Goal: Transaction & Acquisition: Purchase product/service

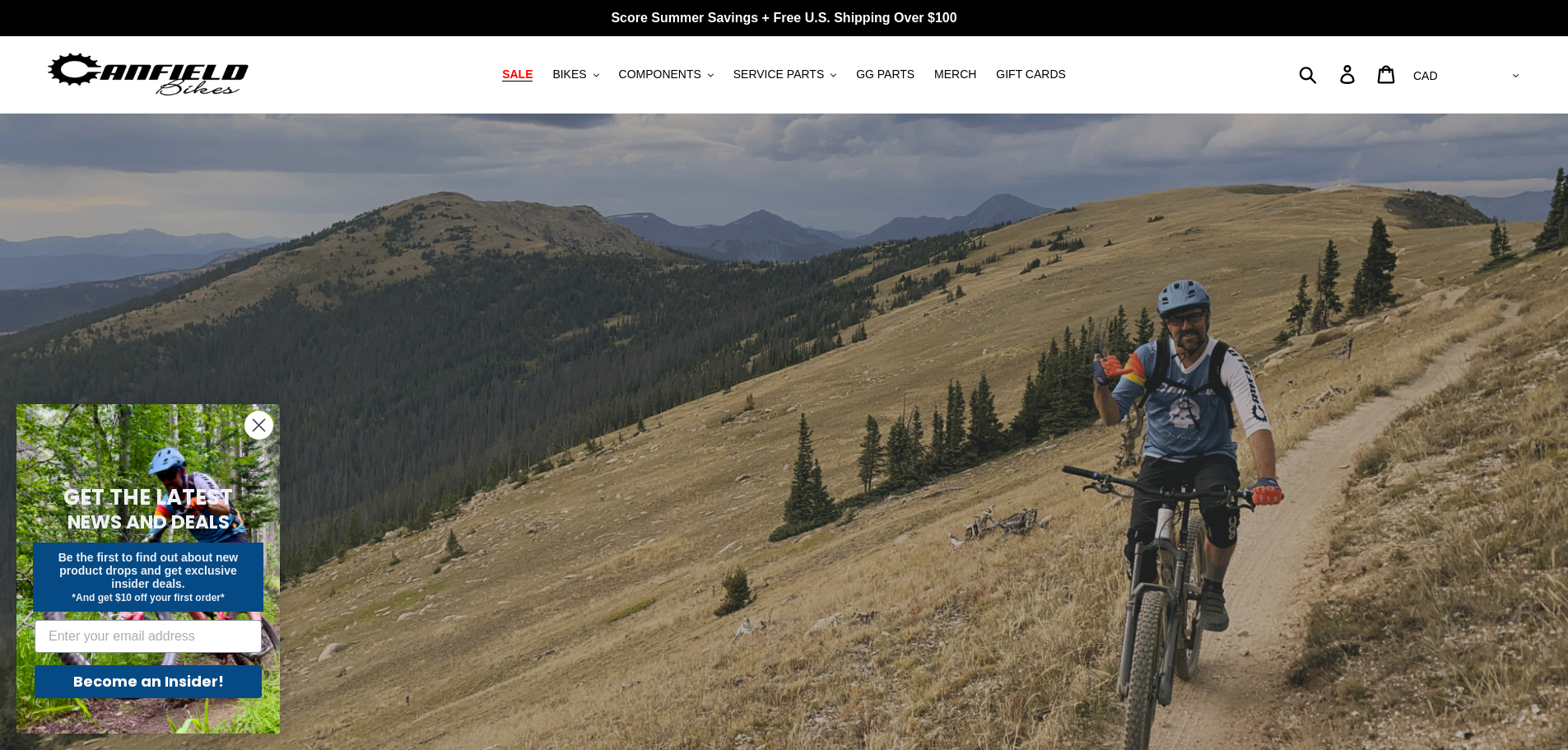
click at [533, 72] on span "SALE" at bounding box center [516, 74] width 30 height 14
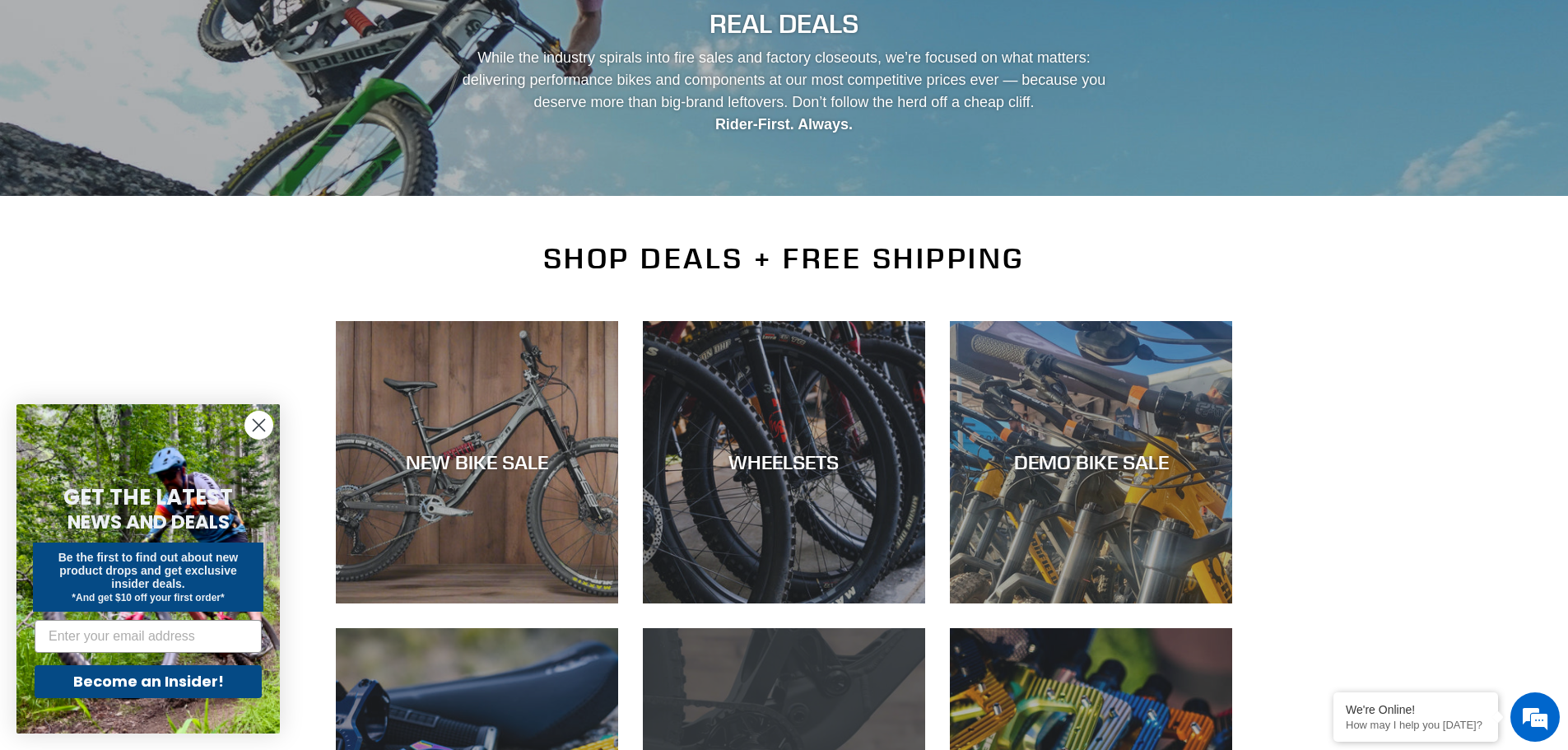
scroll to position [329, 0]
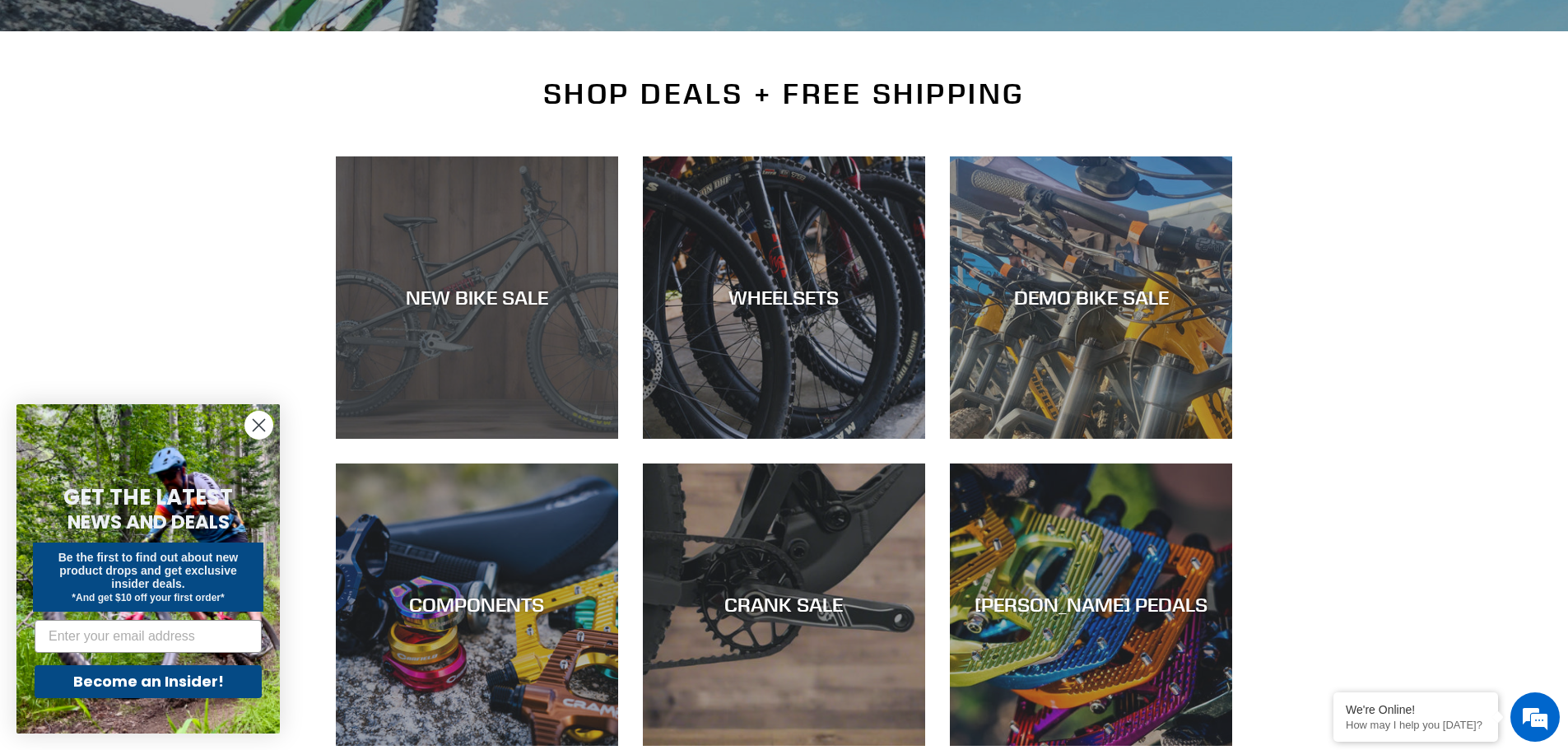
click at [545, 439] on div "NEW BIKE SALE" at bounding box center [477, 439] width 282 height 0
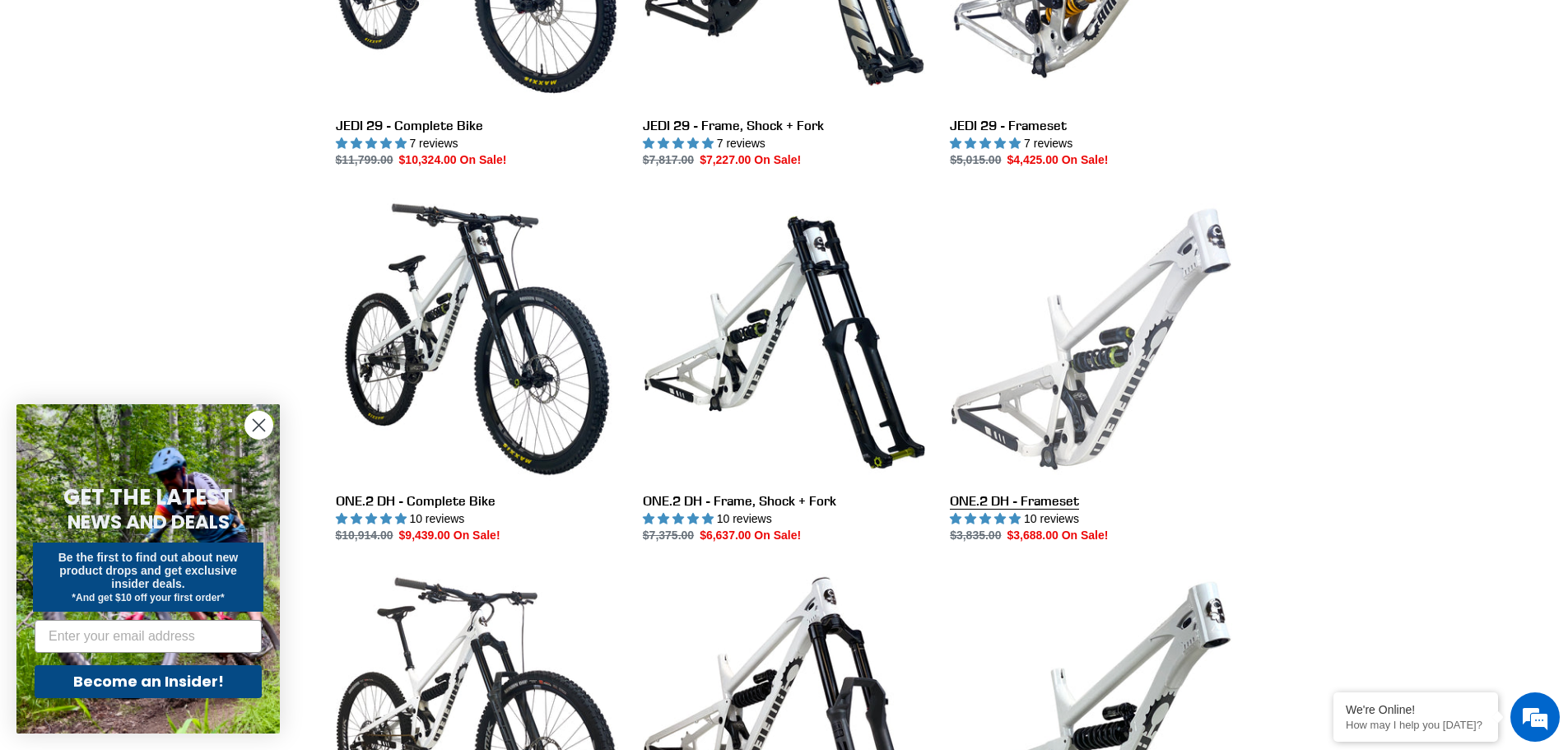
scroll to position [824, 0]
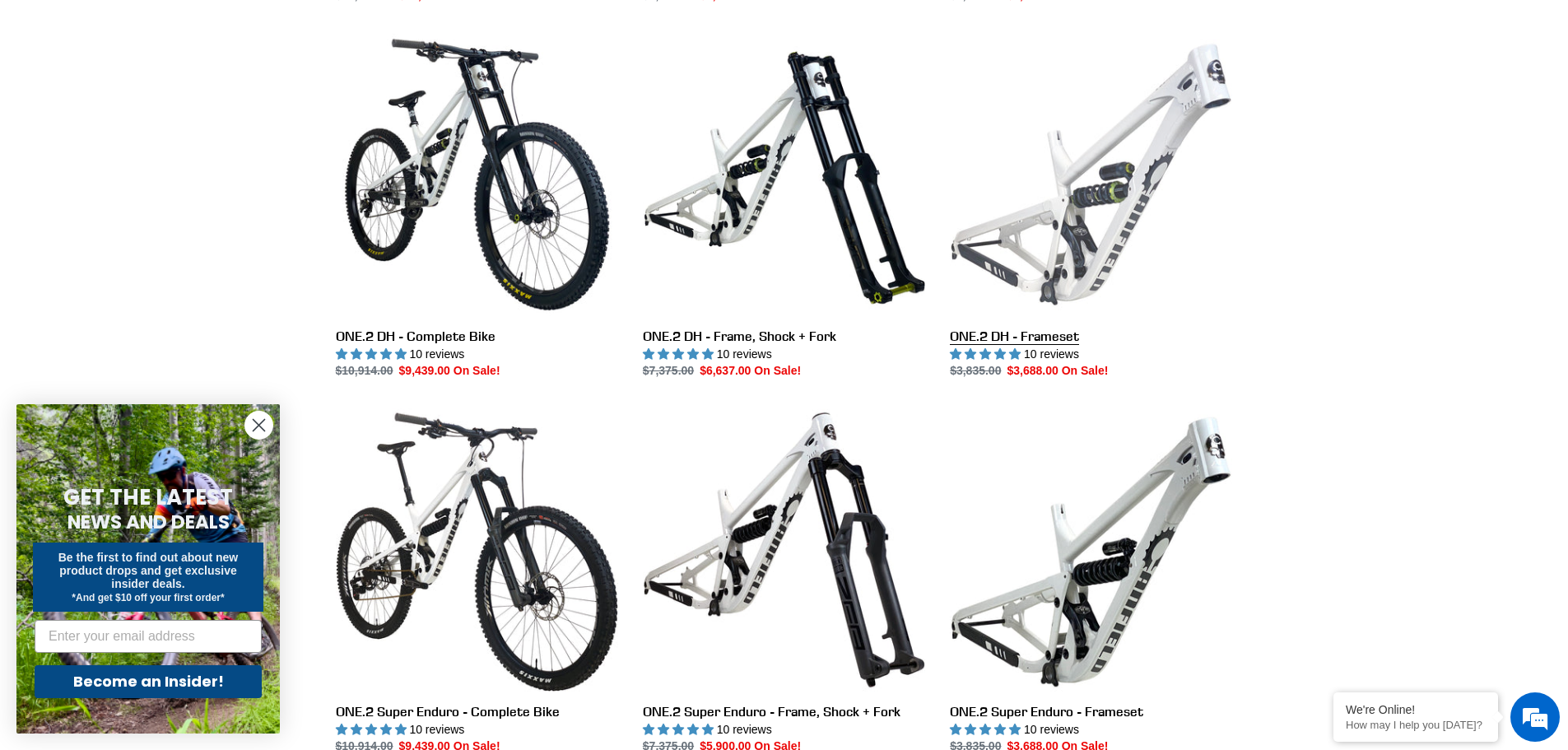
click at [1124, 188] on link "ONE.2 DH - Frameset" at bounding box center [1090, 206] width 282 height 347
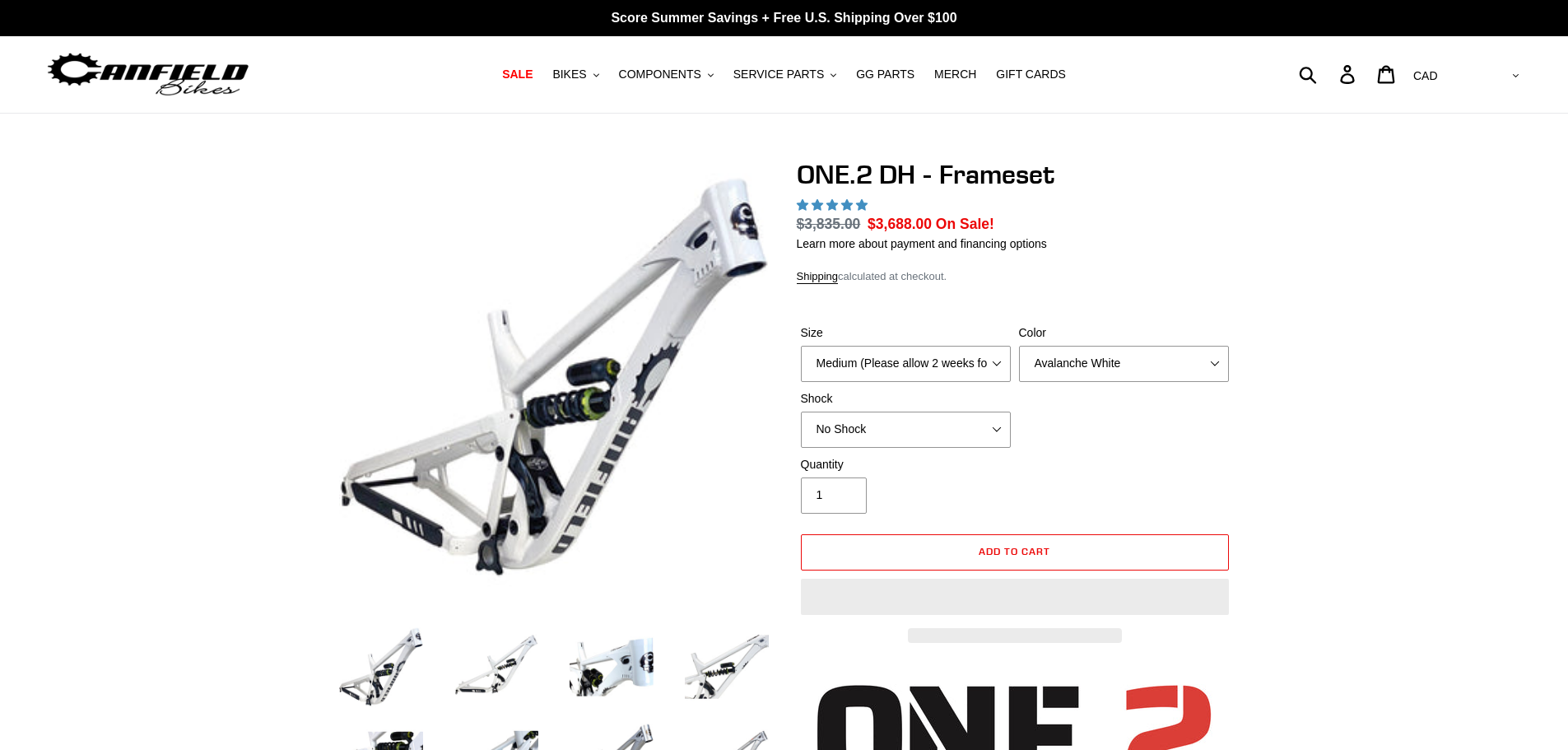
select select "highest-rating"
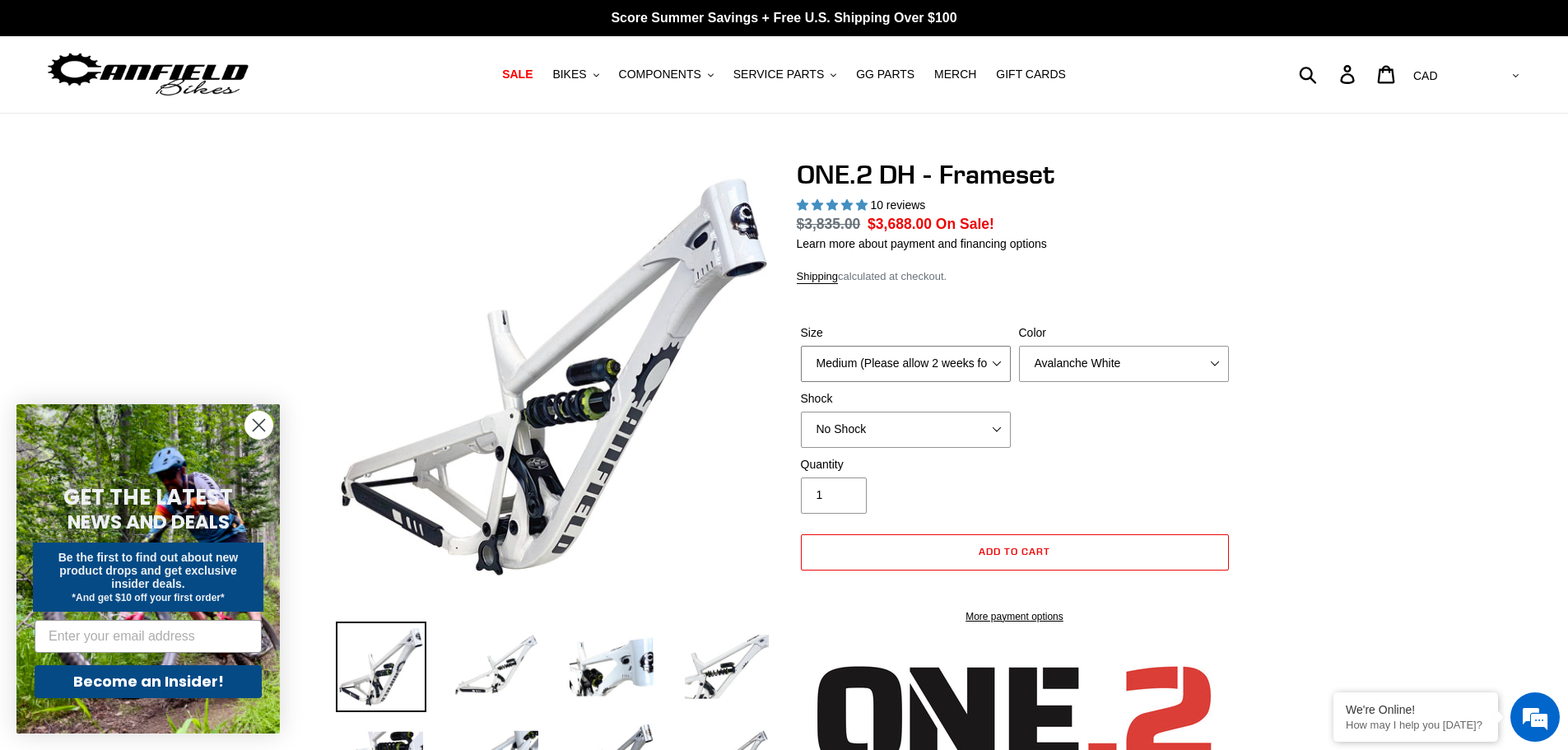
click at [950, 368] on select "Medium (Please allow 2 weeks for delivery) Large (Sold Out)" at bounding box center [906, 363] width 209 height 36
click at [1134, 394] on div "Size Medium (Please allow 2 weeks for delivery) Large (Sold Out) Color Avalanch…" at bounding box center [1014, 390] width 436 height 131
click at [1103, 353] on select "Avalanche White Bentonite Grey" at bounding box center [1123, 363] width 209 height 36
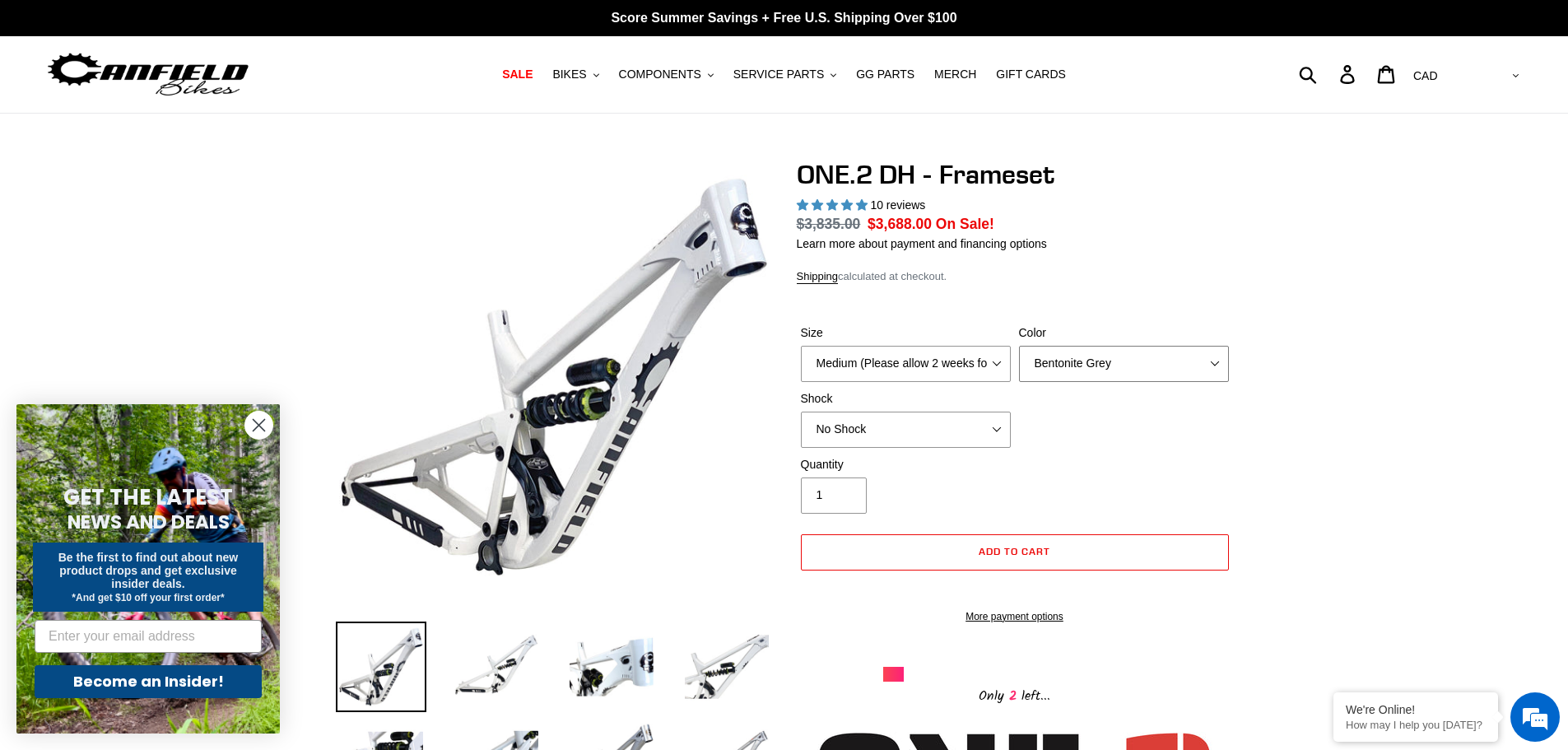
click at [1019, 346] on select "Avalanche White Bentonite Grey" at bounding box center [1123, 363] width 209 height 36
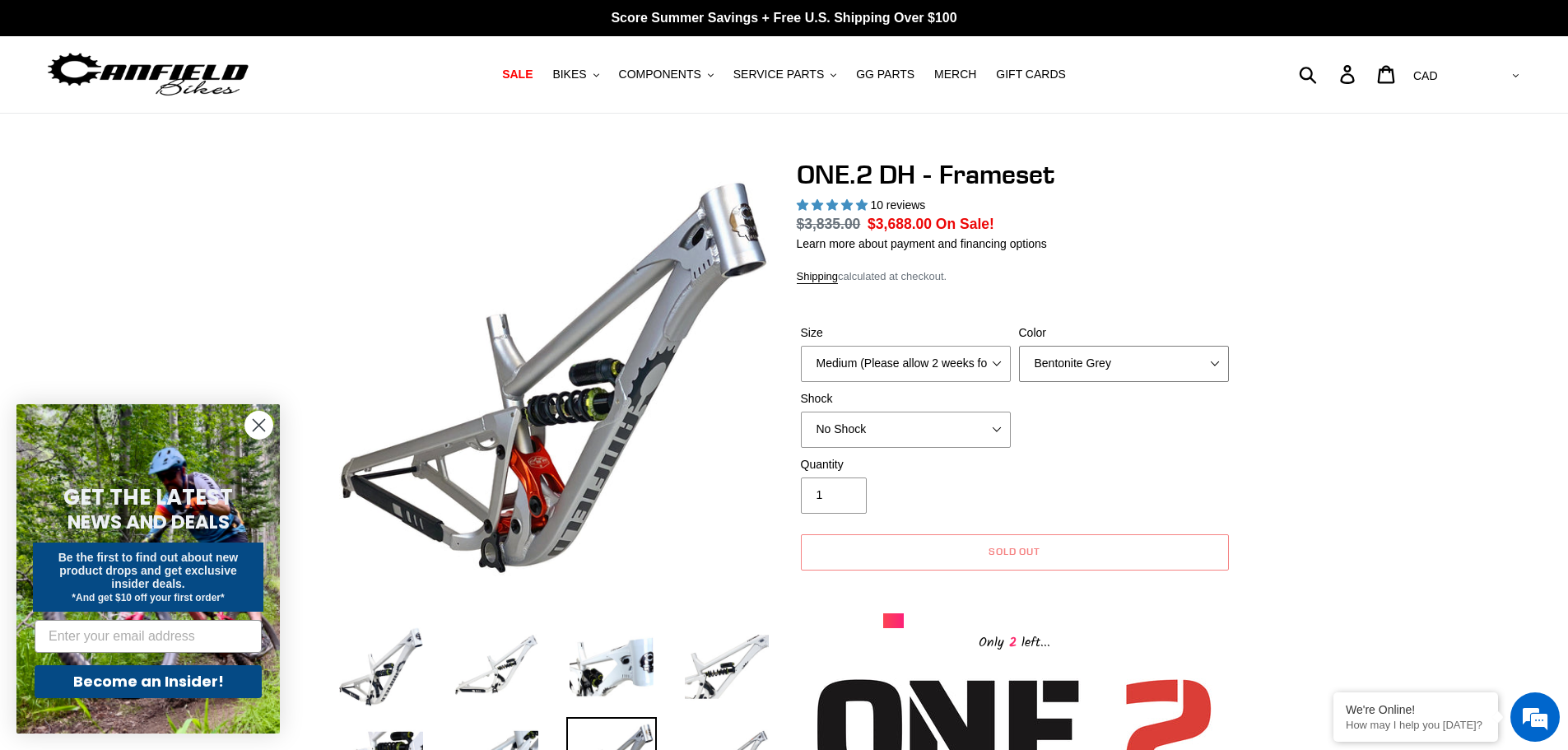
click at [1071, 363] on select "Avalanche White Bentonite Grey" at bounding box center [1123, 363] width 209 height 36
select select "Avalanche White"
click at [1019, 346] on select "Avalanche White Bentonite Grey" at bounding box center [1123, 363] width 209 height 36
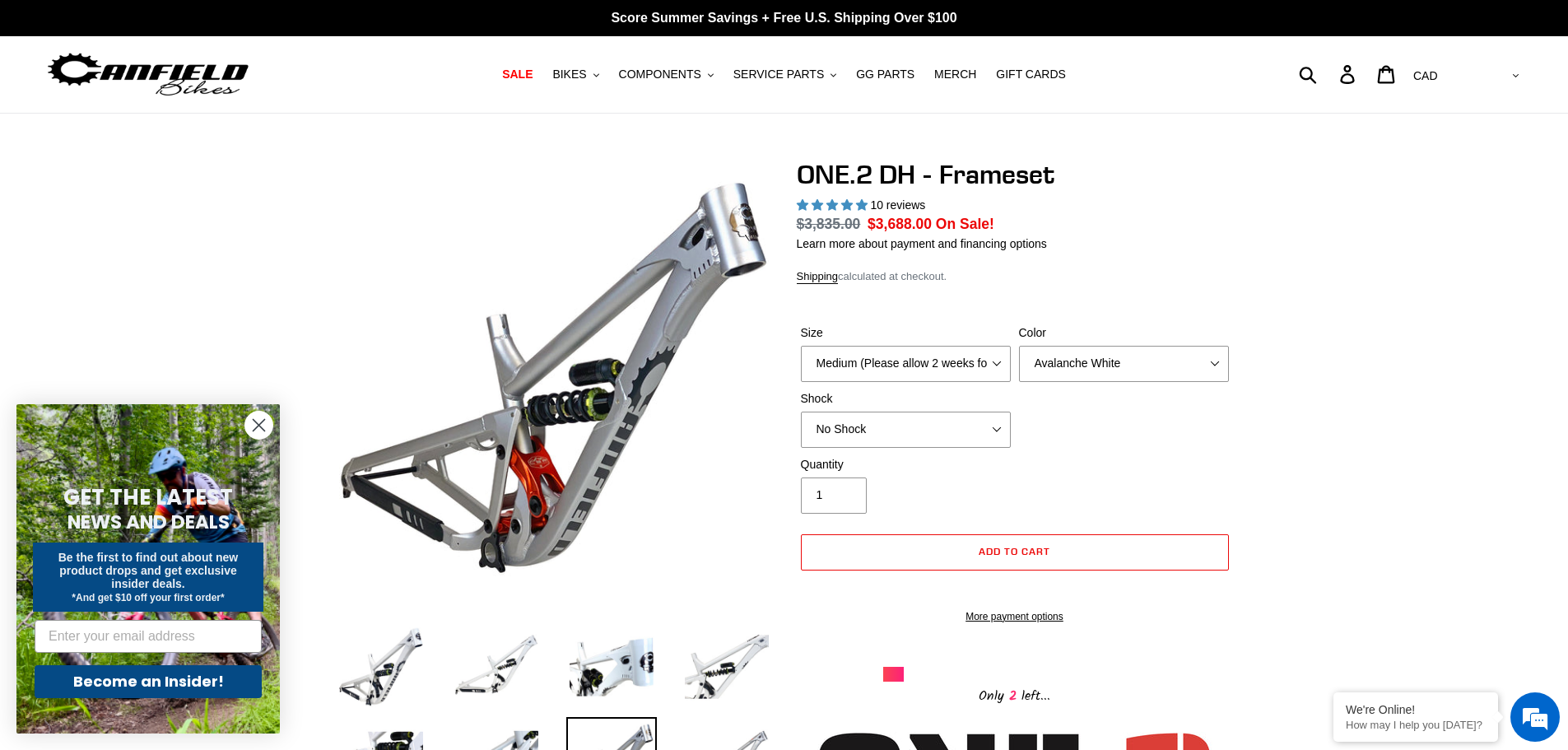
click at [1095, 423] on div "Size Medium (Please allow 2 weeks for delivery) Large (Sold Out) Color Avalanch…" at bounding box center [1014, 390] width 436 height 131
click at [495, 697] on img at bounding box center [496, 666] width 91 height 91
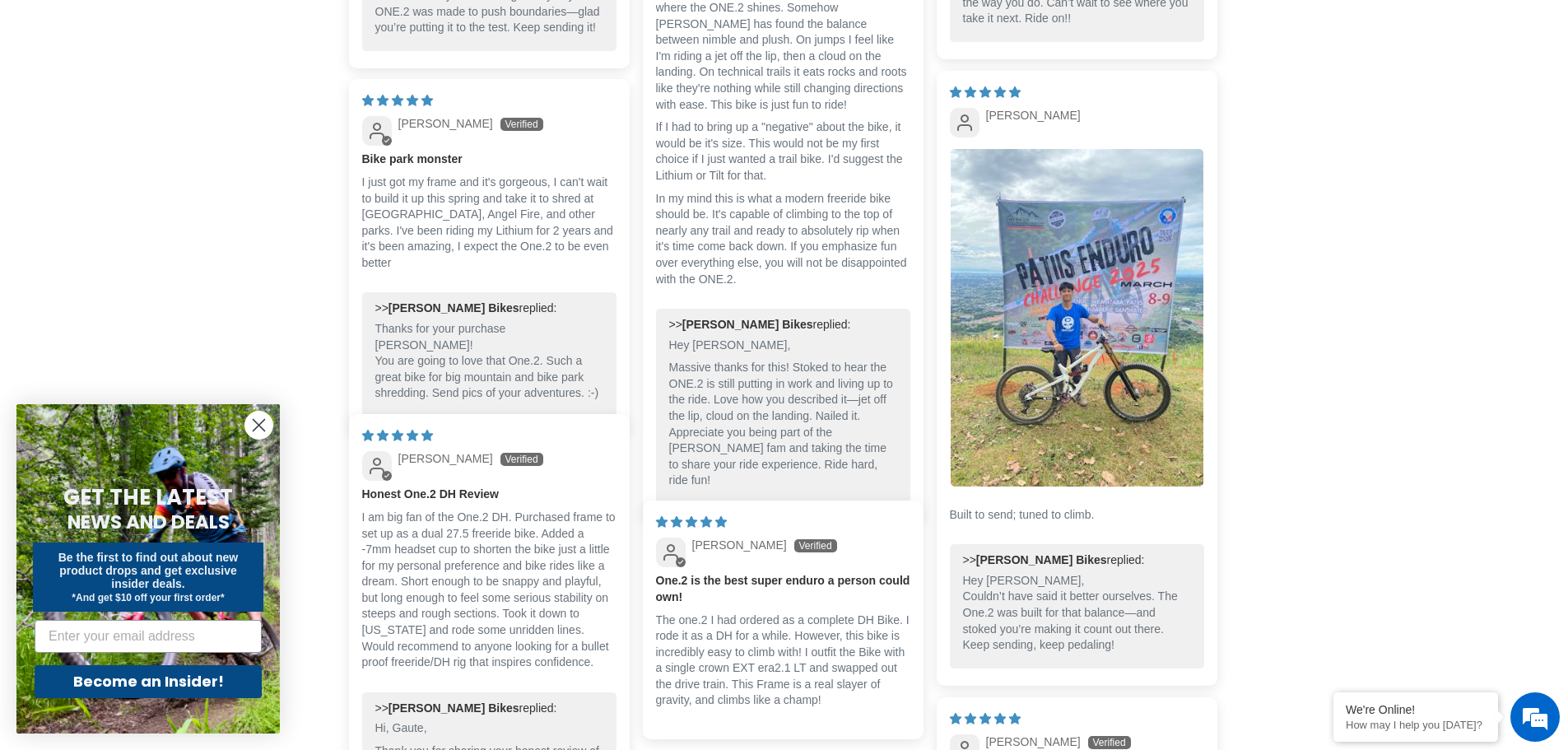
scroll to position [3376, 0]
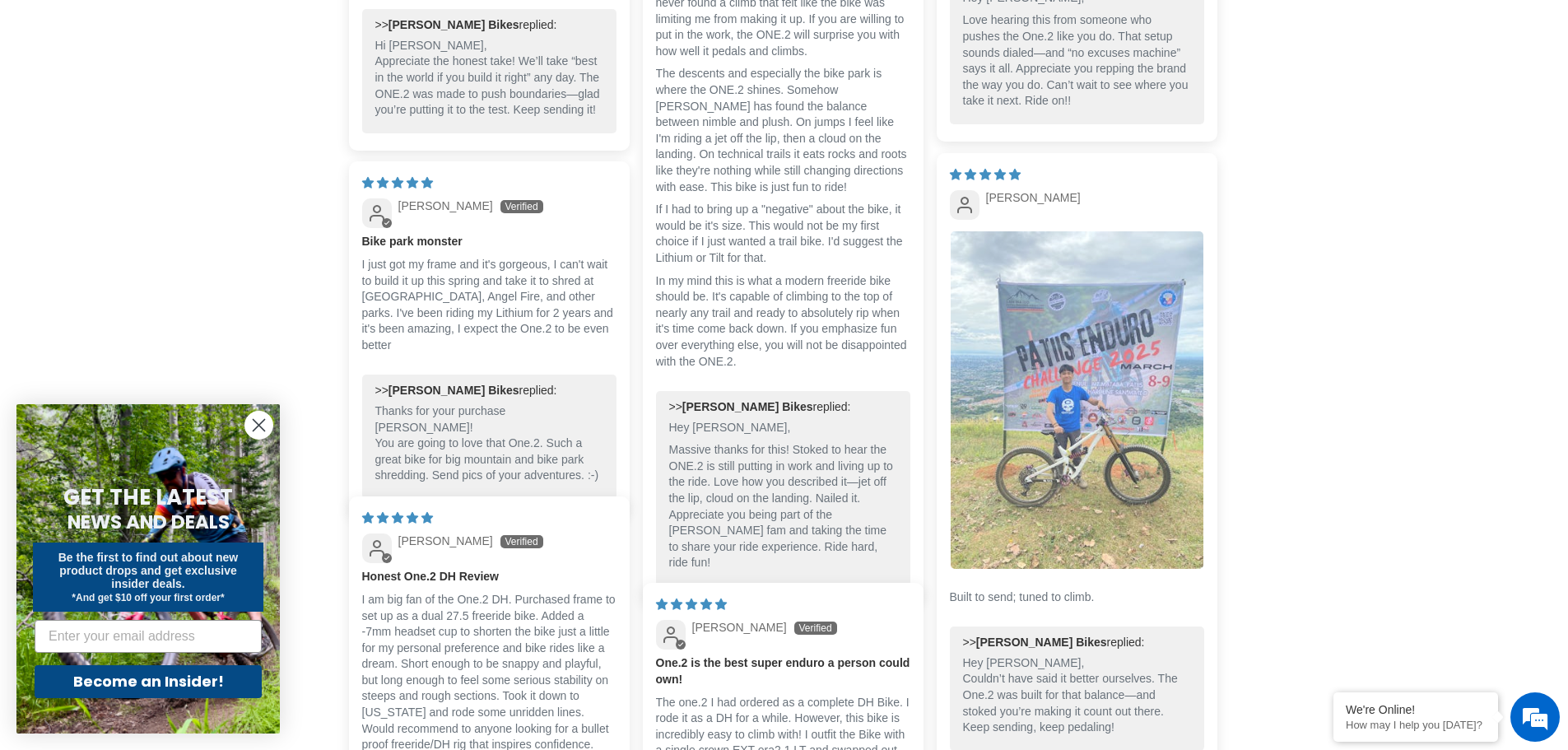
click at [1117, 460] on img "Link to user picture 1" at bounding box center [1077, 400] width 253 height 337
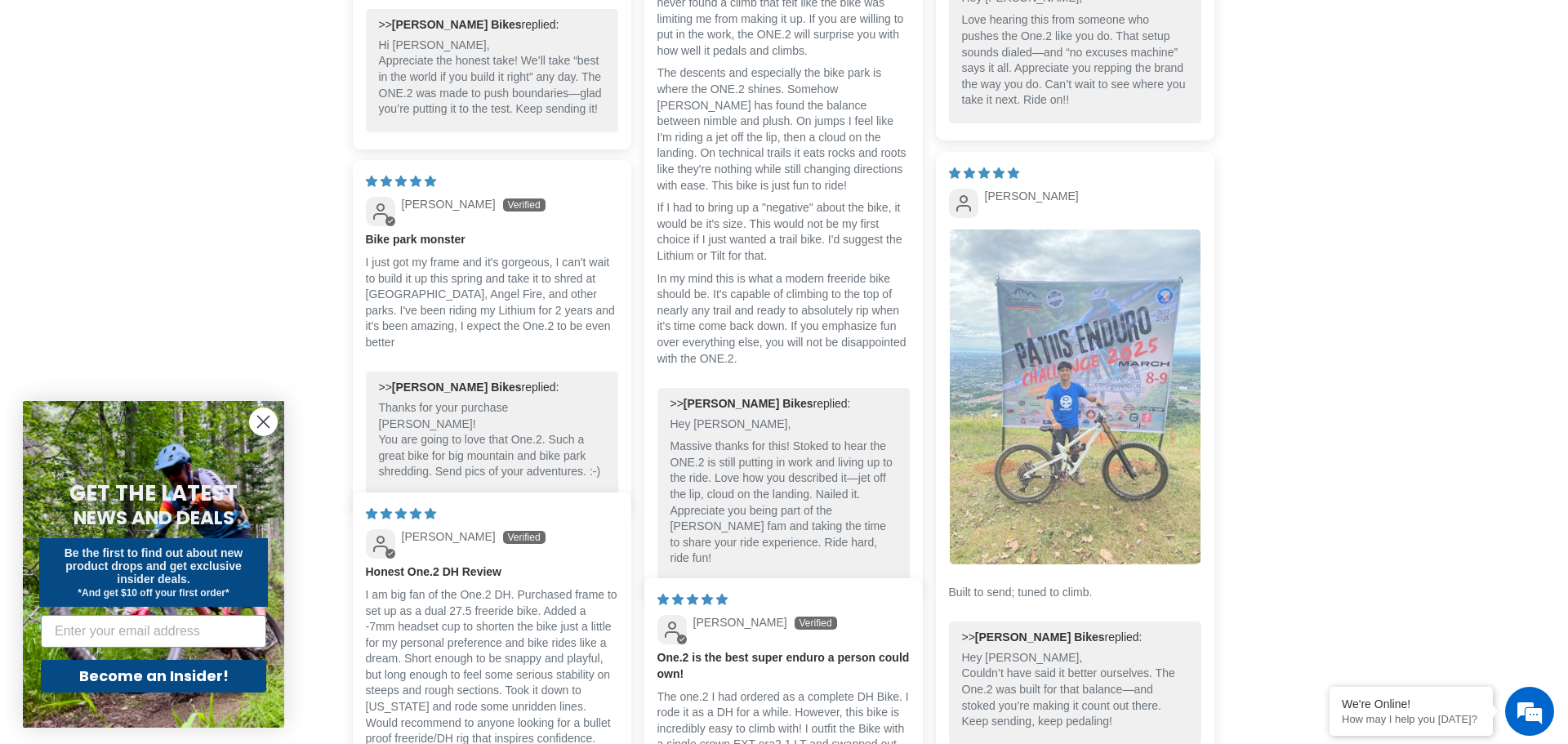
scroll to position [0, 0]
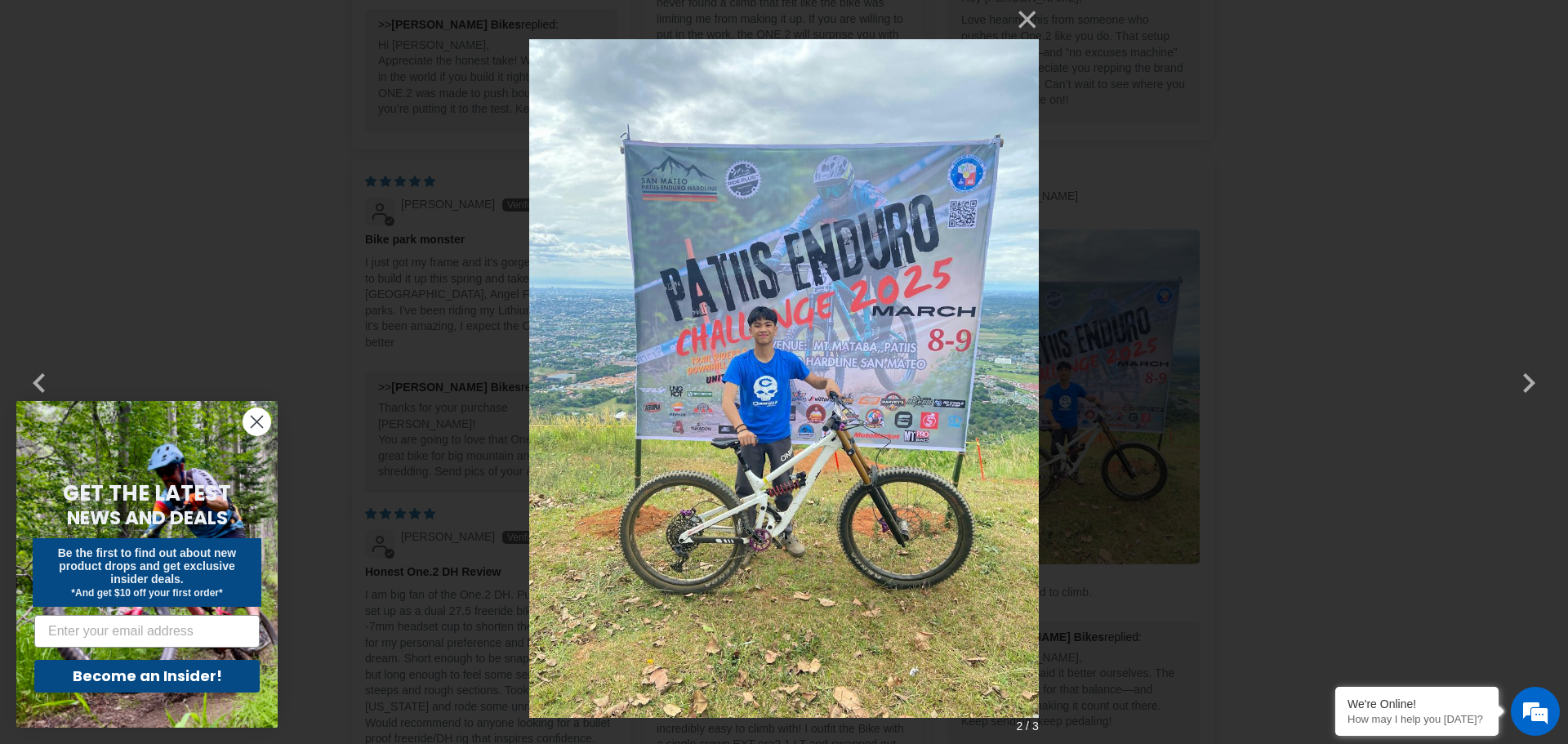
click at [1134, 599] on div "× 2 / 3 Loading..." at bounding box center [784, 372] width 1568 height 744
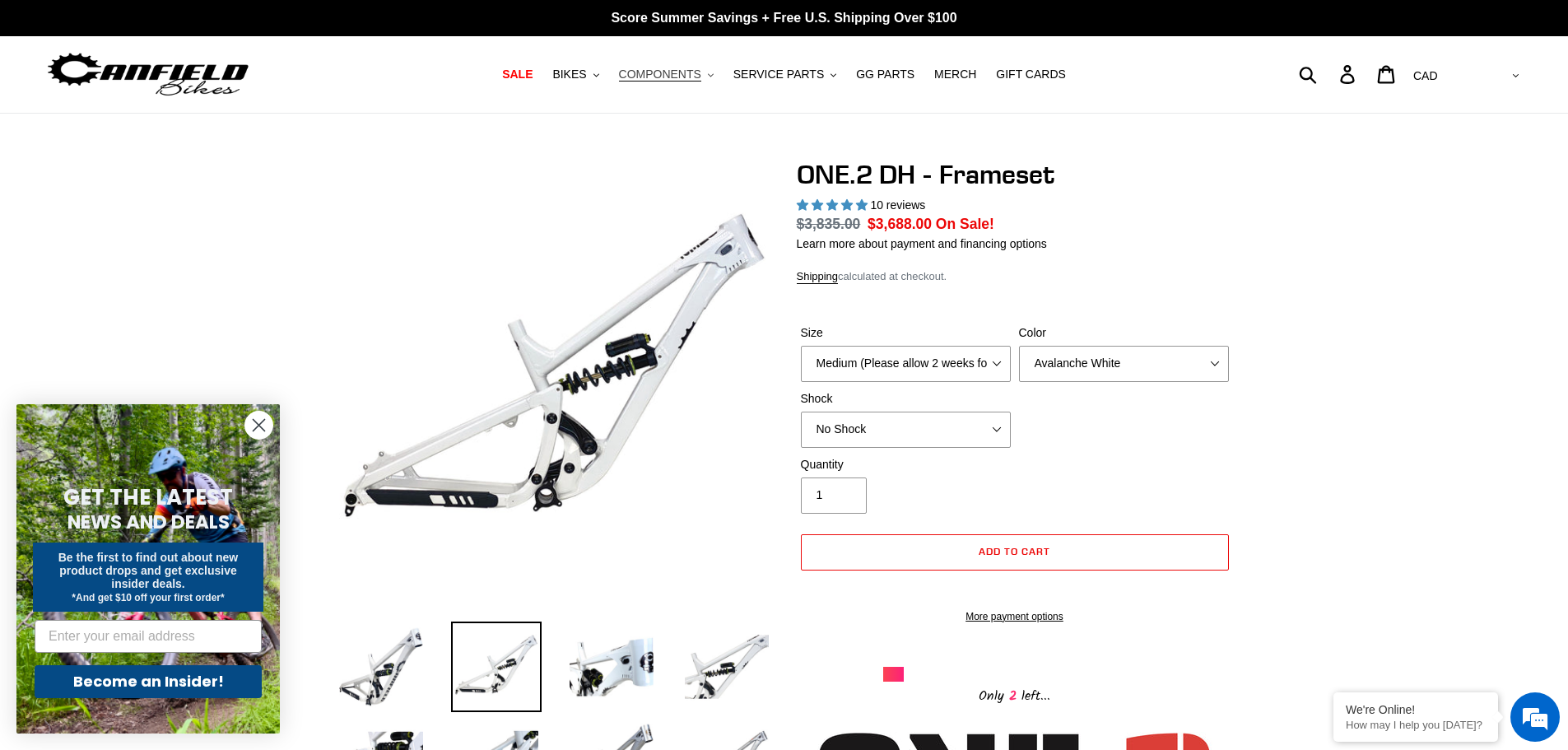
click at [714, 78] on button "COMPONENTS .cls-1{fill:#231f20}" at bounding box center [666, 74] width 111 height 22
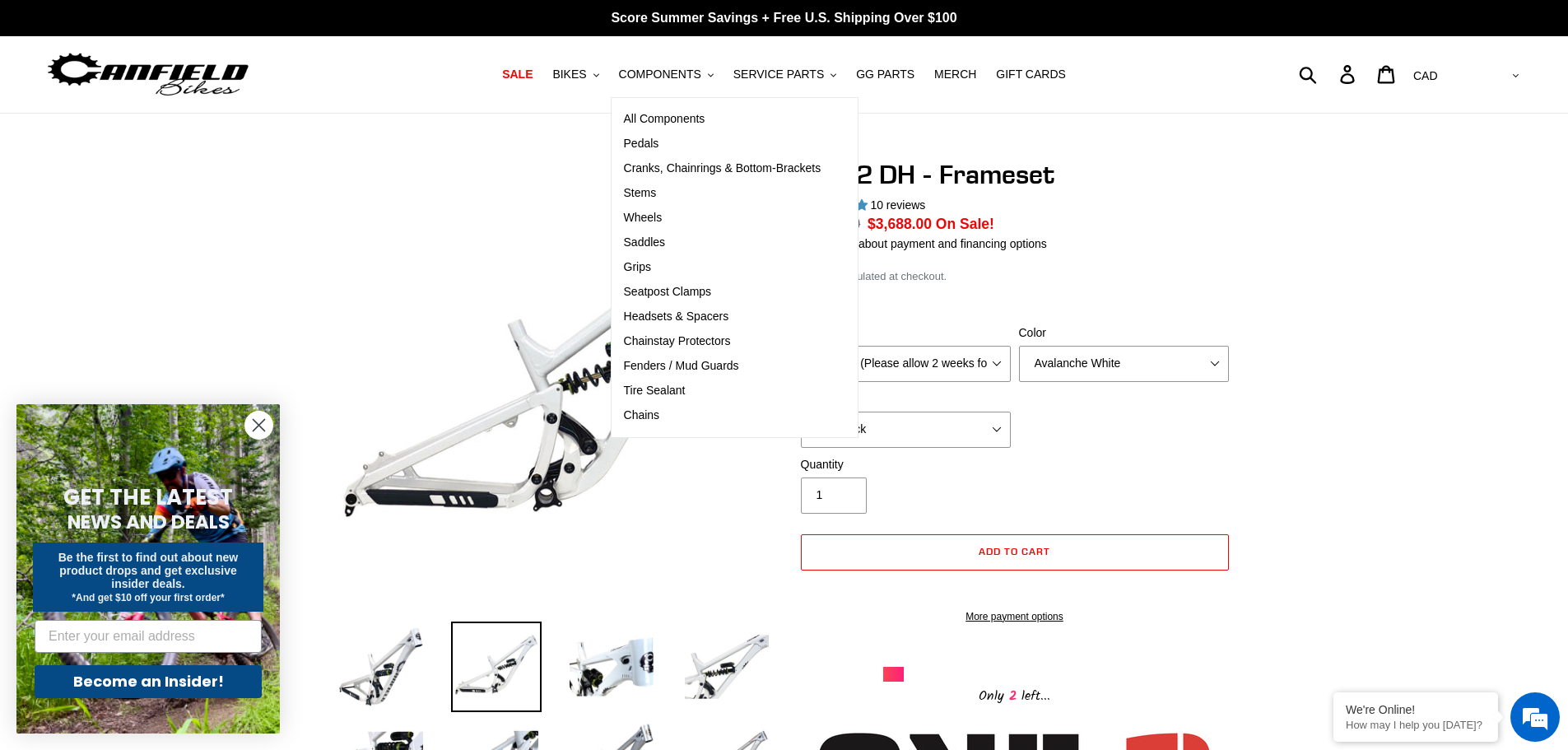
click at [960, 183] on h1 "ONE.2 DH - Frameset" at bounding box center [1014, 175] width 436 height 31
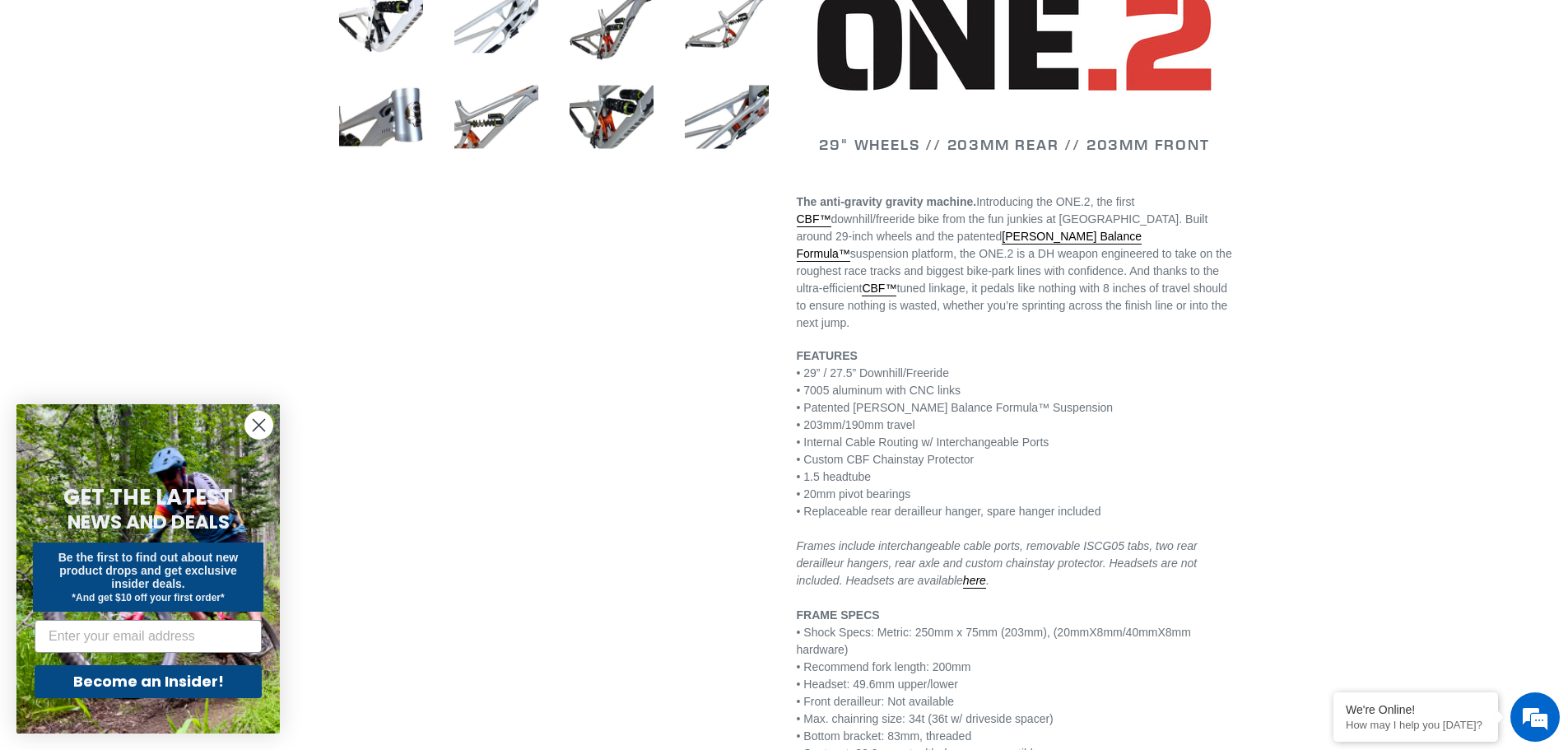
scroll to position [905, 0]
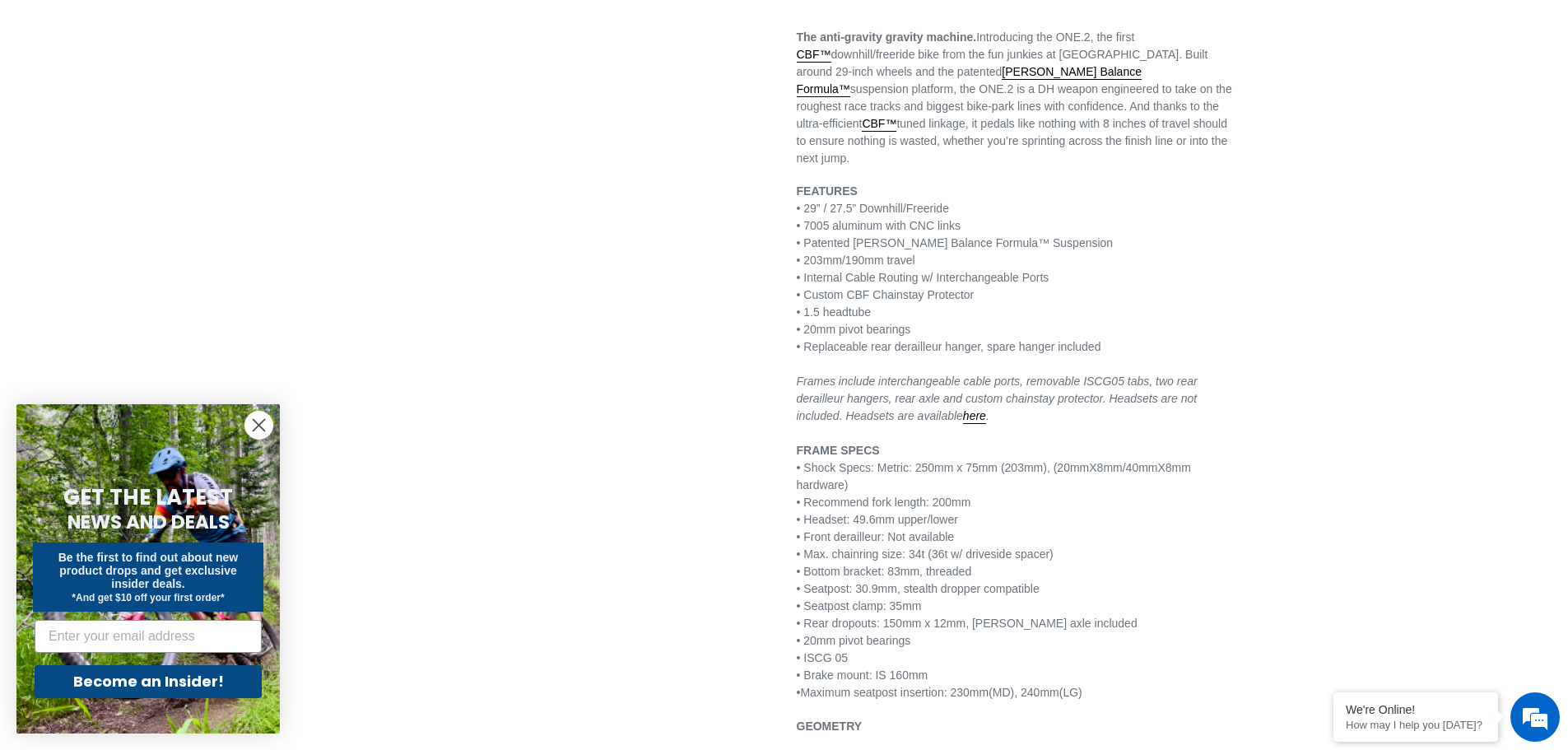
click at [897, 578] on p "FEATURES • 29” / 27.5” Downhill/Freeride • 7005 aluminum with CNC links • Paten…" at bounding box center [1014, 442] width 436 height 518
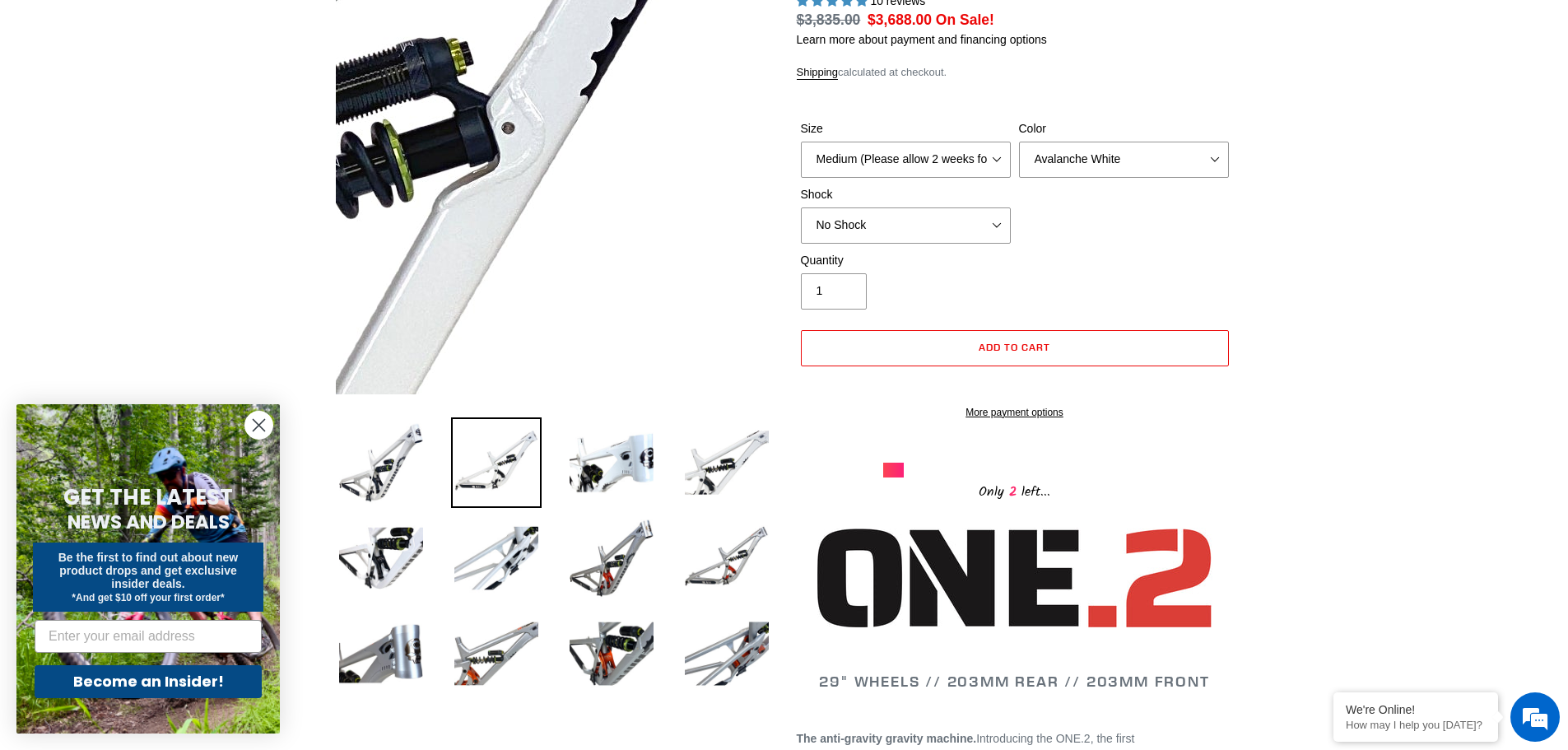
scroll to position [0, 0]
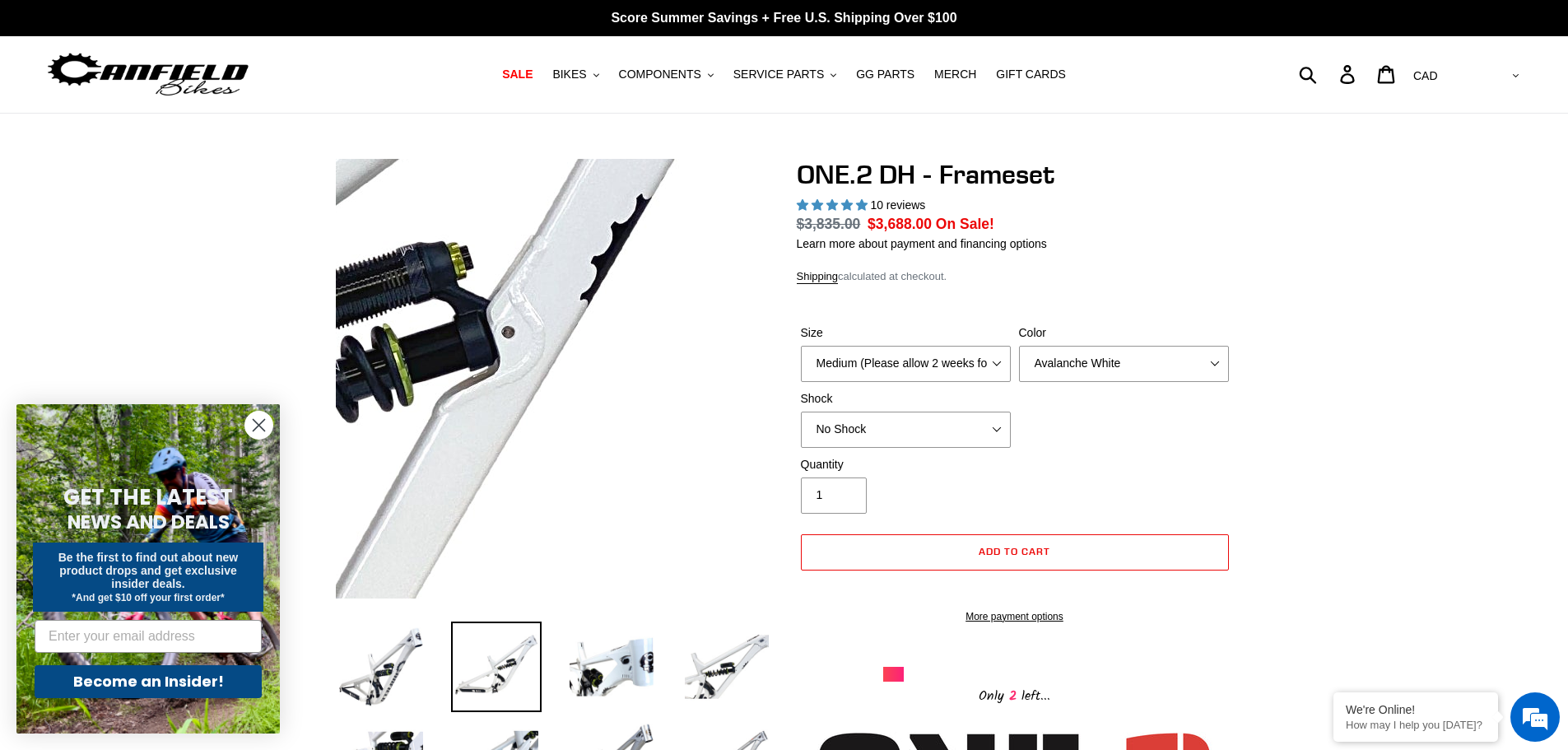
drag, startPoint x: 688, startPoint y: 202, endPoint x: 715, endPoint y: 38, distance: 166.2
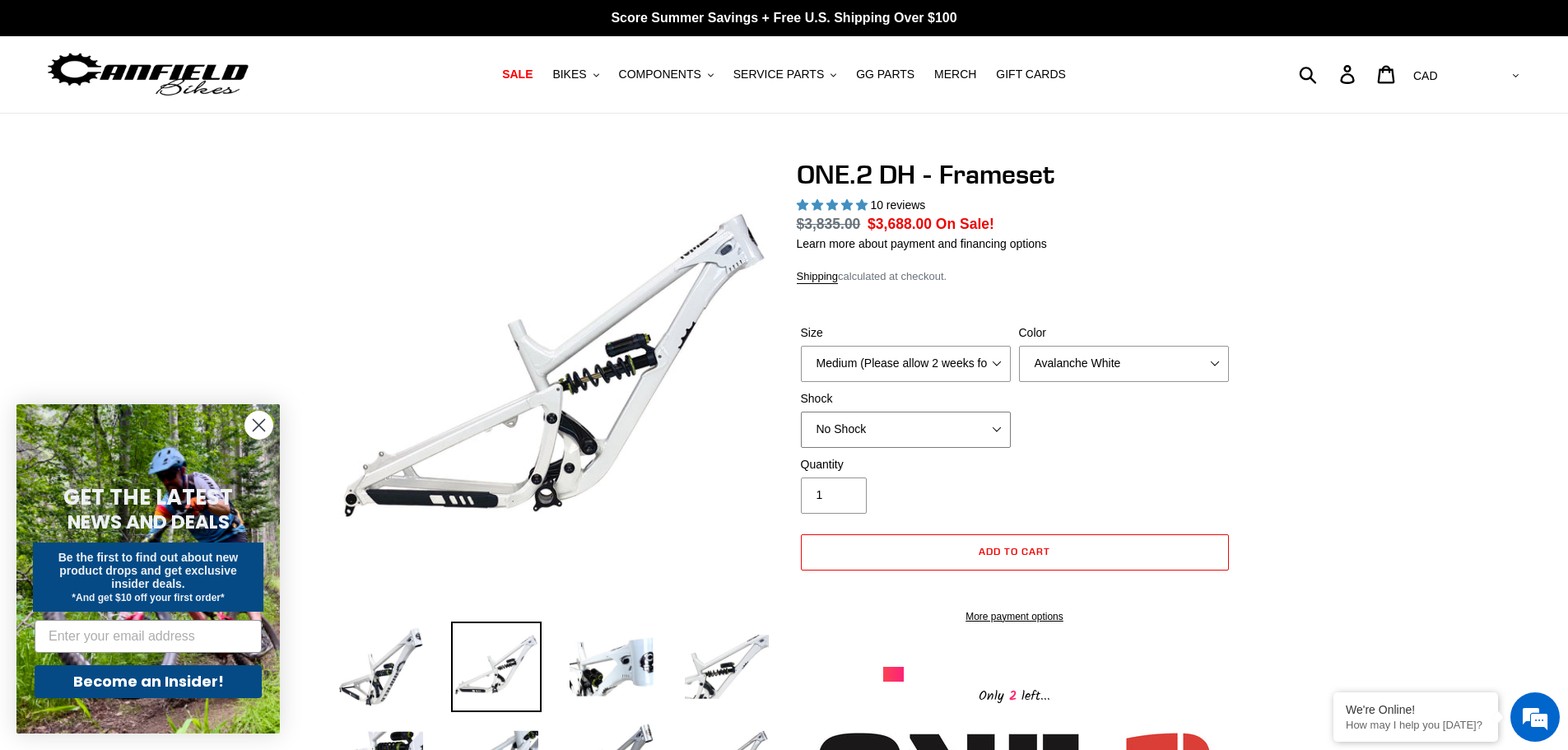
click at [951, 417] on select "No Shock Fox DHX2 Coil RockShox Vivid Coil EXT Storia LOK V3 (Custom Order)" at bounding box center [906, 429] width 209 height 36
click at [801, 412] on select "No Shock Fox DHX2 Coil RockShox Vivid Coil EXT Storia LOK V3 (Custom Order)" at bounding box center [906, 429] width 209 height 36
click at [871, 432] on select "No Shock Fox DHX2 Coil RockShox Vivid Coil EXT Storia LOK V3 (Custom Order)" at bounding box center [906, 429] width 209 height 36
select select "No Shock"
click at [801, 412] on select "No Shock Fox DHX2 Coil RockShox Vivid Coil EXT Storia LOK V3 (Custom Order)" at bounding box center [906, 429] width 209 height 36
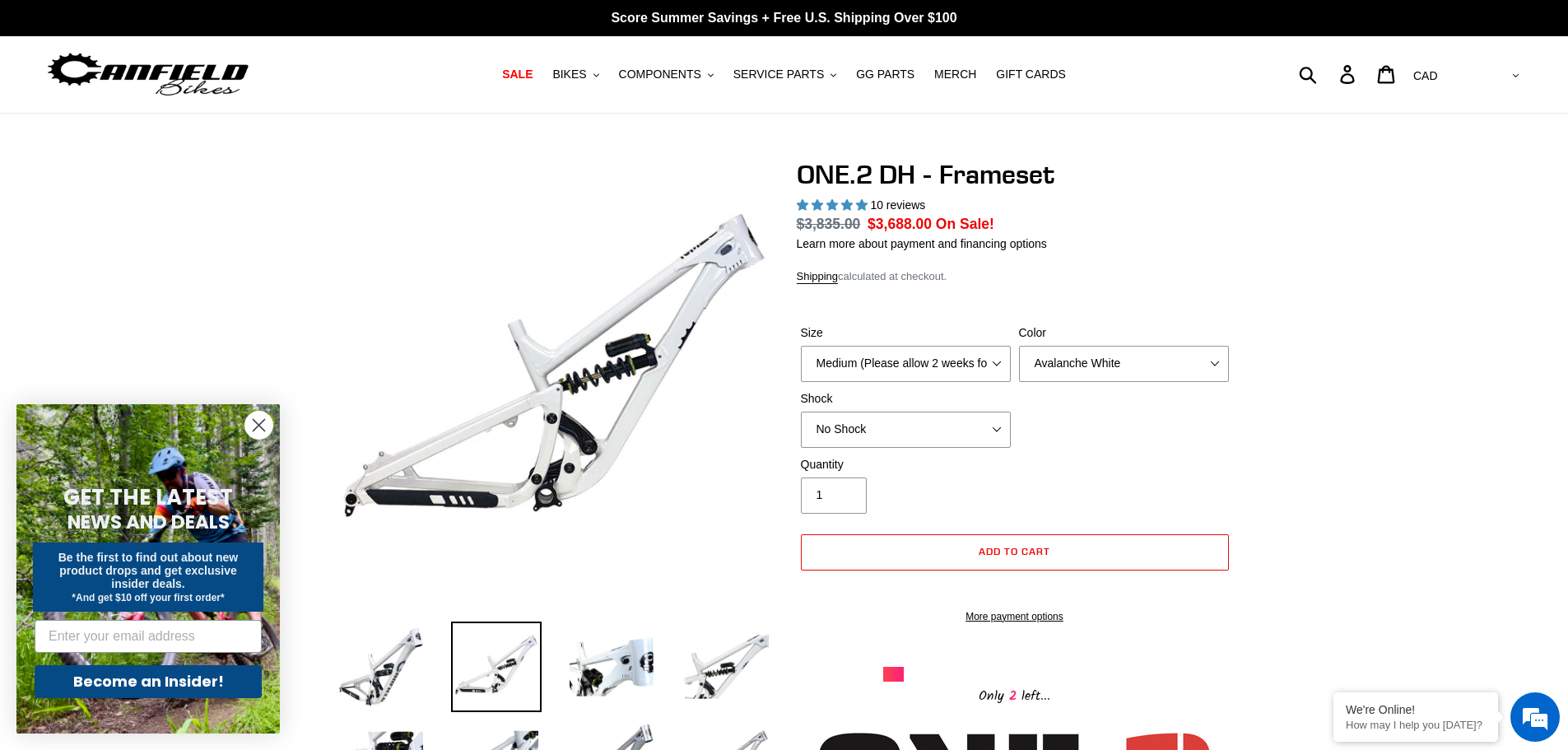
drag, startPoint x: 1102, startPoint y: 440, endPoint x: 1076, endPoint y: 439, distance: 26.0
click at [1094, 440] on div "Size Medium (Please allow 2 weeks for delivery) Large (Sold Out) Color Avalanch…" at bounding box center [1014, 390] width 436 height 131
click at [579, 76] on span "BIKES" at bounding box center [569, 74] width 34 height 14
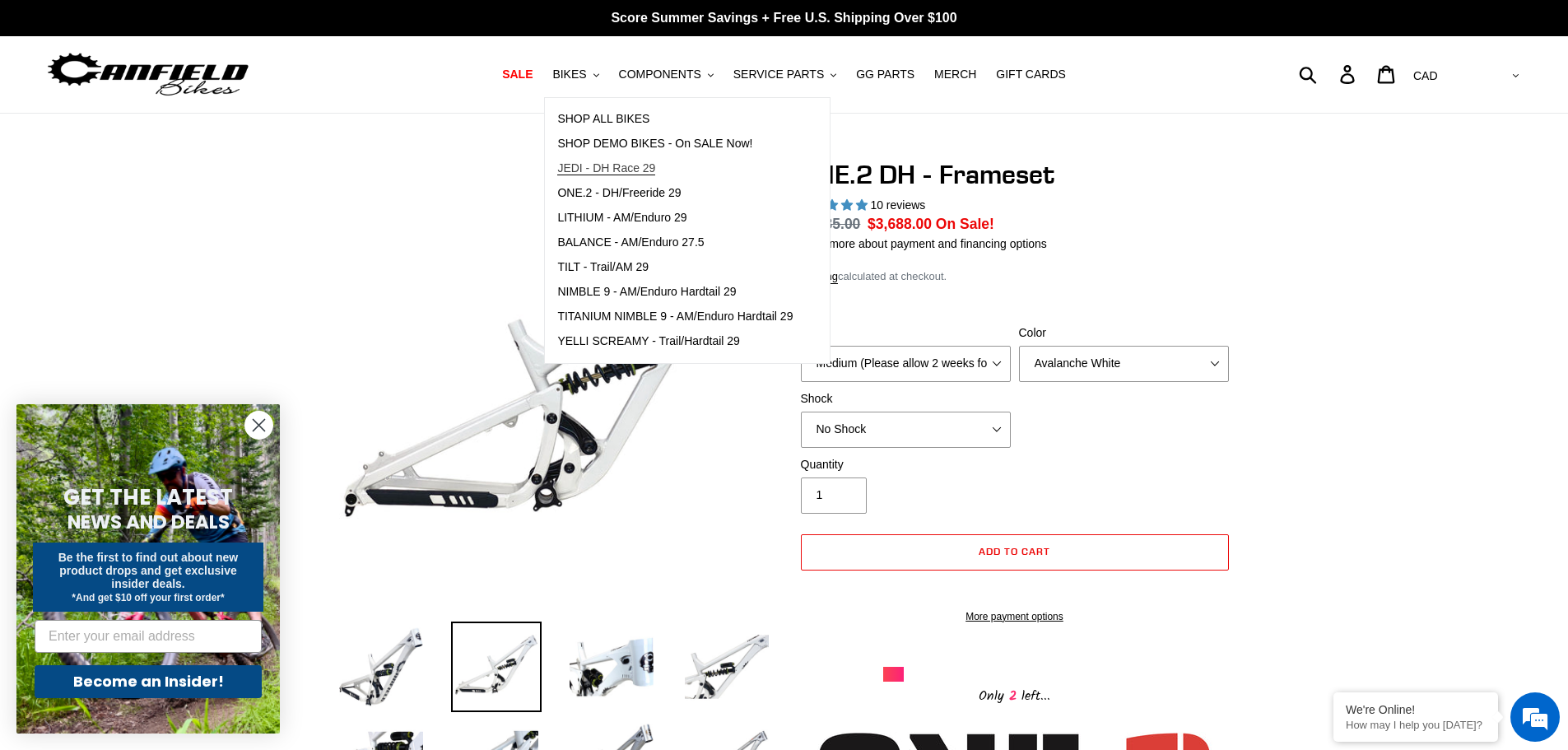
click at [652, 170] on span "JEDI - DH Race 29" at bounding box center [606, 168] width 98 height 14
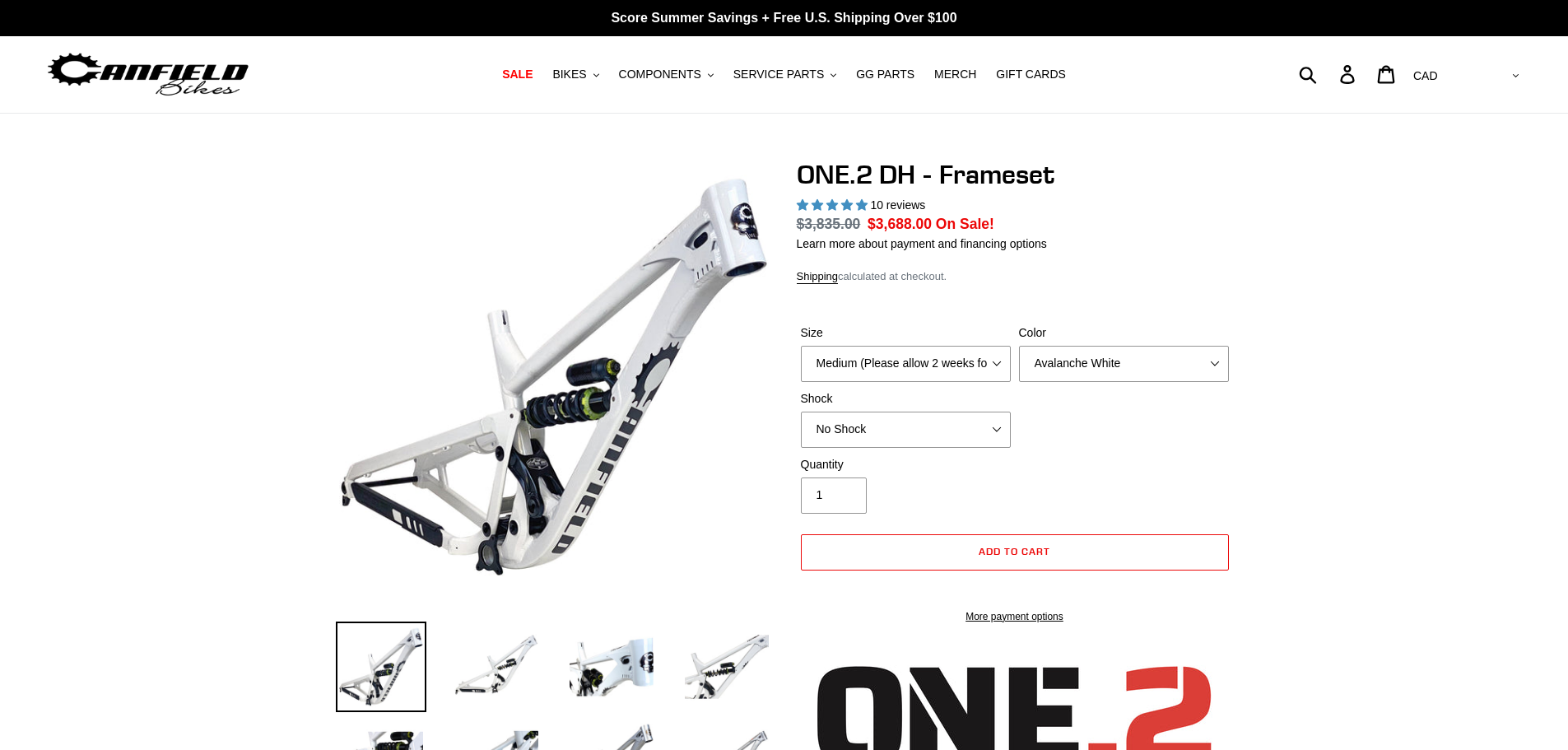
select select "highest-rating"
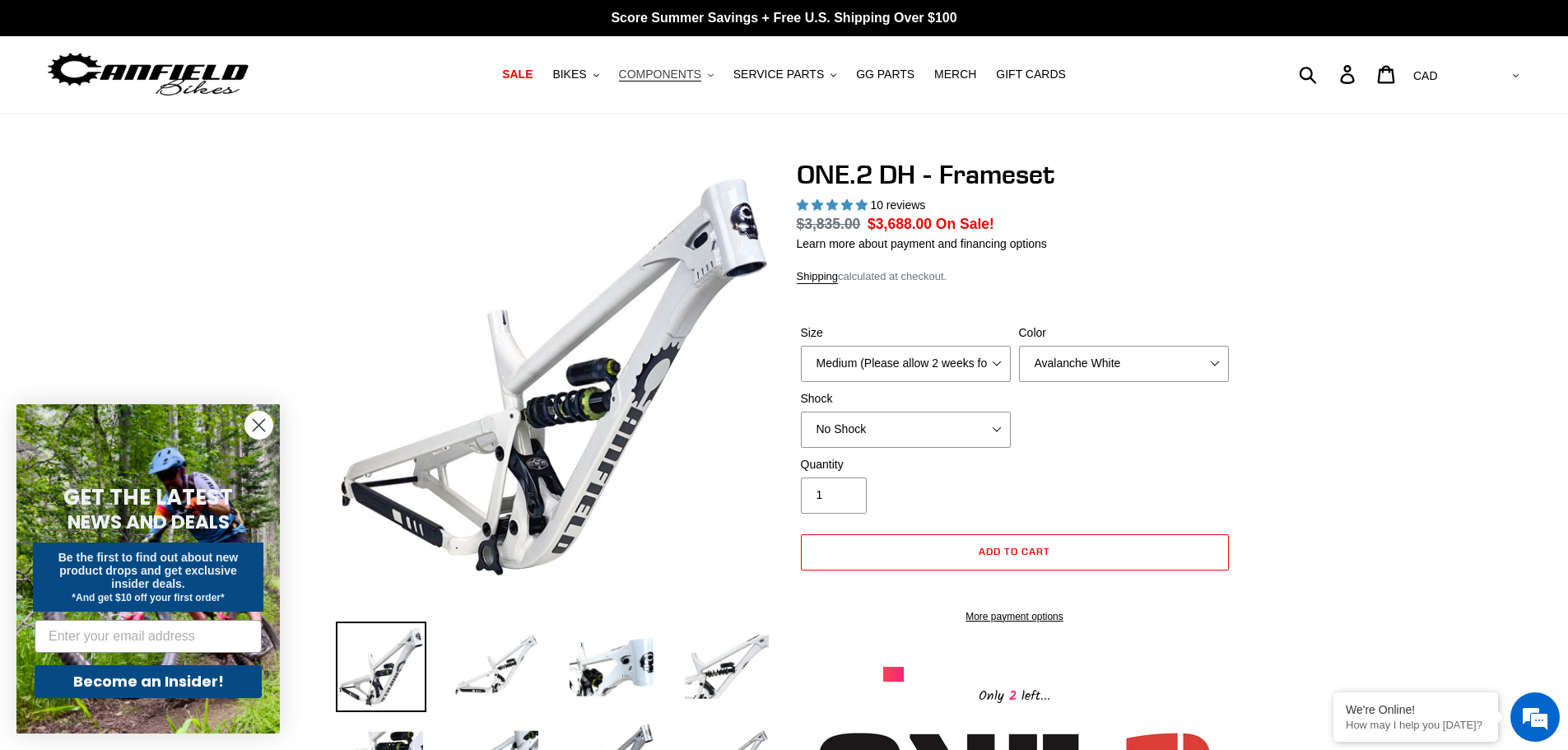
click at [690, 79] on span "COMPONENTS" at bounding box center [660, 74] width 83 height 14
